Goal: Task Accomplishment & Management: Manage account settings

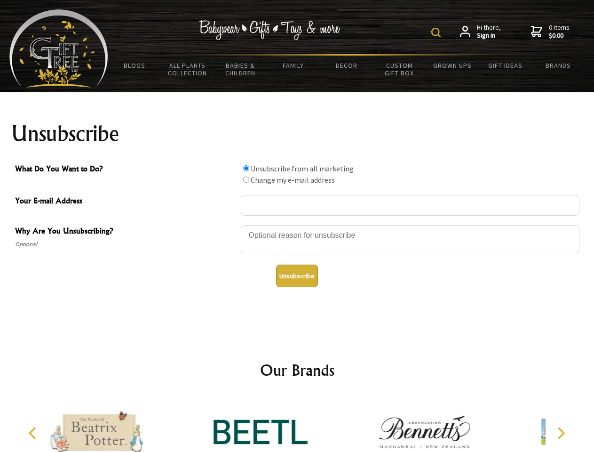
click at [438, 32] on img at bounding box center [436, 32] width 9 height 9
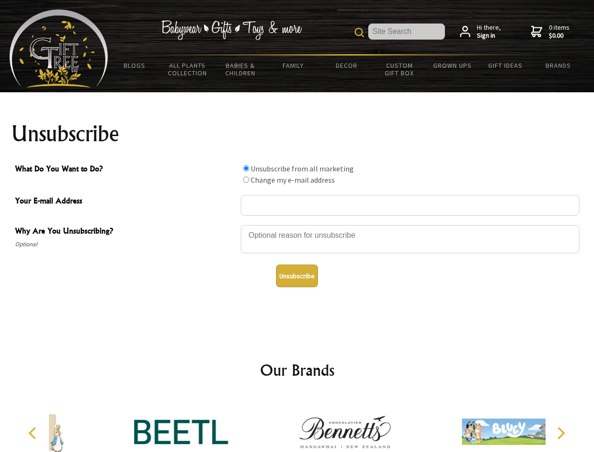
click at [297, 224] on div at bounding box center [410, 240] width 339 height 33
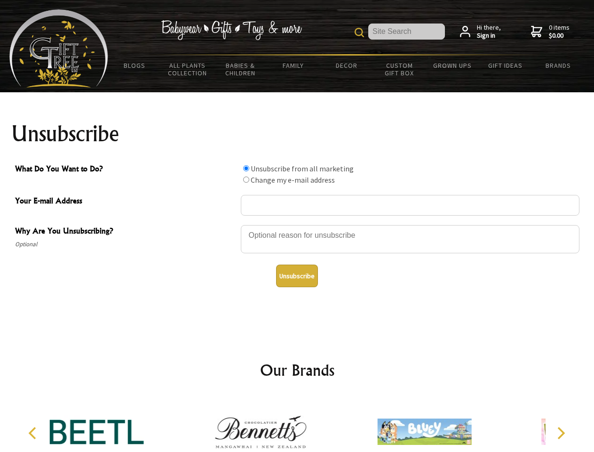
click at [246, 168] on input "What Do You Want to Do?" at bounding box center [246, 168] width 6 height 6
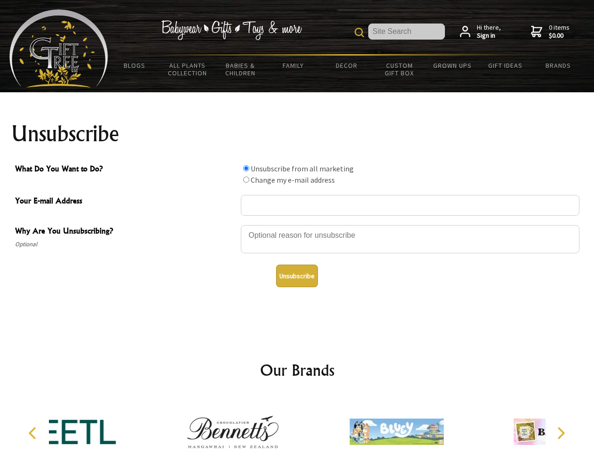
click at [246, 179] on input "What Do You Want to Do?" at bounding box center [246, 179] width 6 height 6
radio input "true"
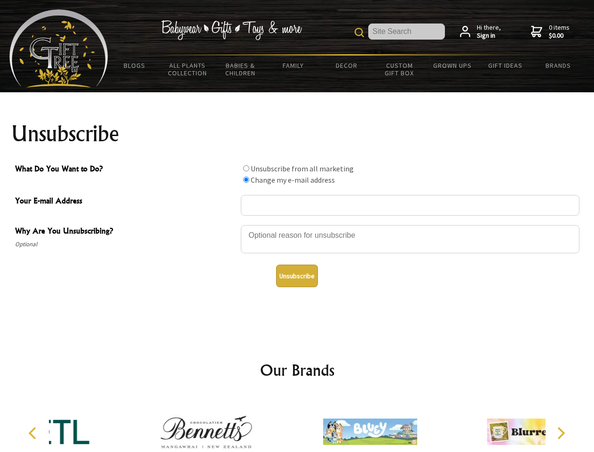
click at [297, 276] on button "Unsubscribe" at bounding box center [297, 275] width 42 height 23
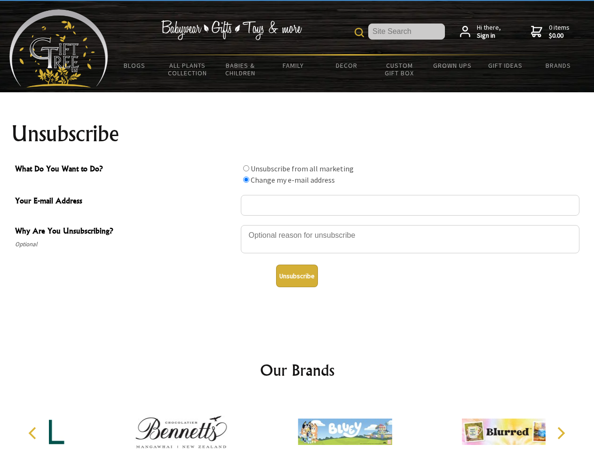
click at [298, 424] on img at bounding box center [345, 431] width 94 height 71
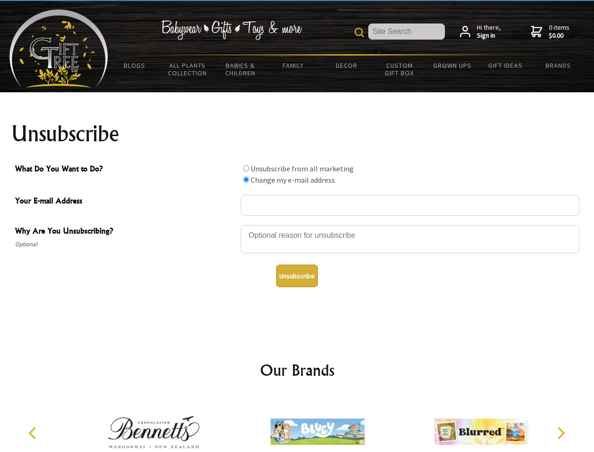
click at [34, 433] on icon "Previous" at bounding box center [33, 433] width 12 height 12
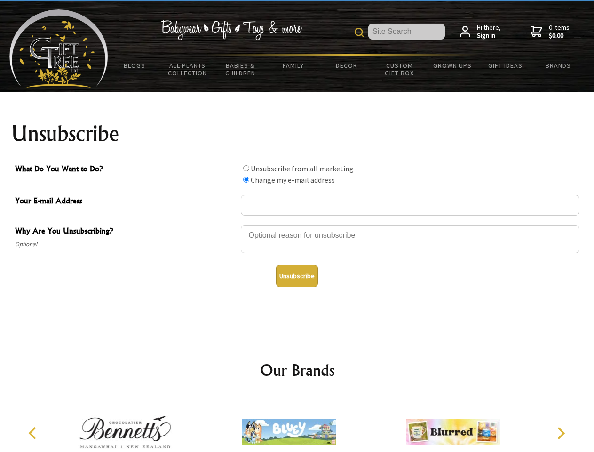
click at [561, 433] on icon "Next" at bounding box center [560, 433] width 12 height 12
